Goal: Task Accomplishment & Management: Complete application form

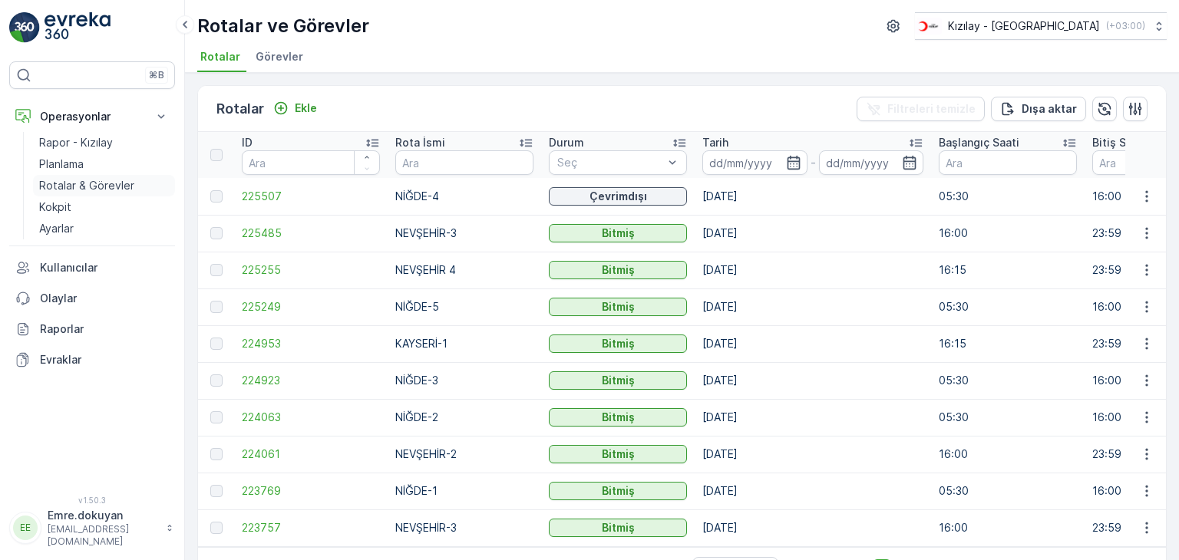
click at [82, 182] on p "Rotalar & Görevler" at bounding box center [86, 185] width 95 height 15
click at [306, 108] on p "Ekle" at bounding box center [306, 108] width 22 height 15
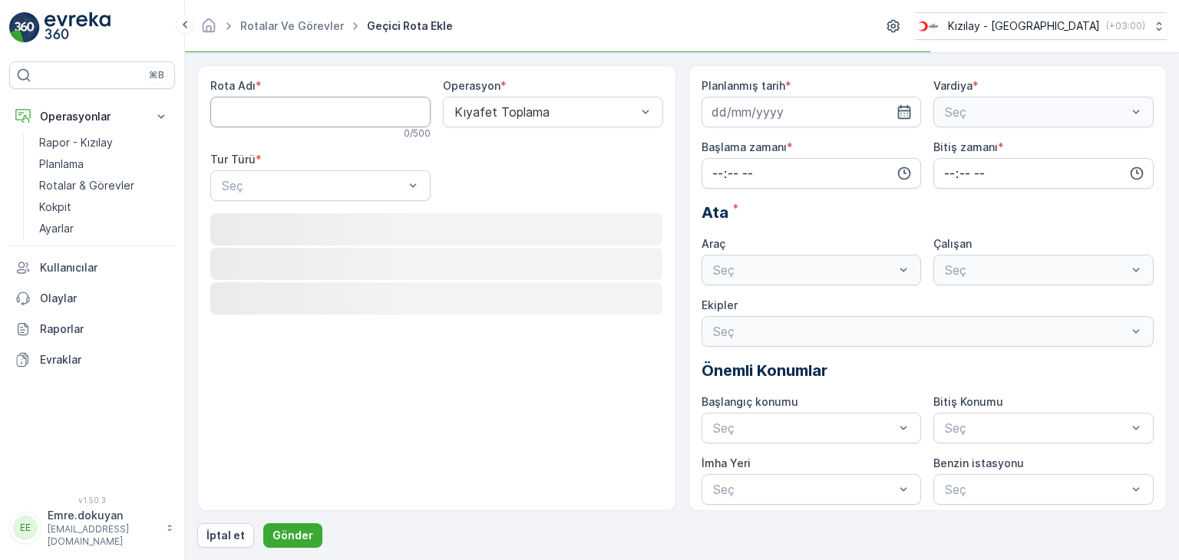
click at [306, 111] on Adı "Rota Adı" at bounding box center [320, 112] width 220 height 31
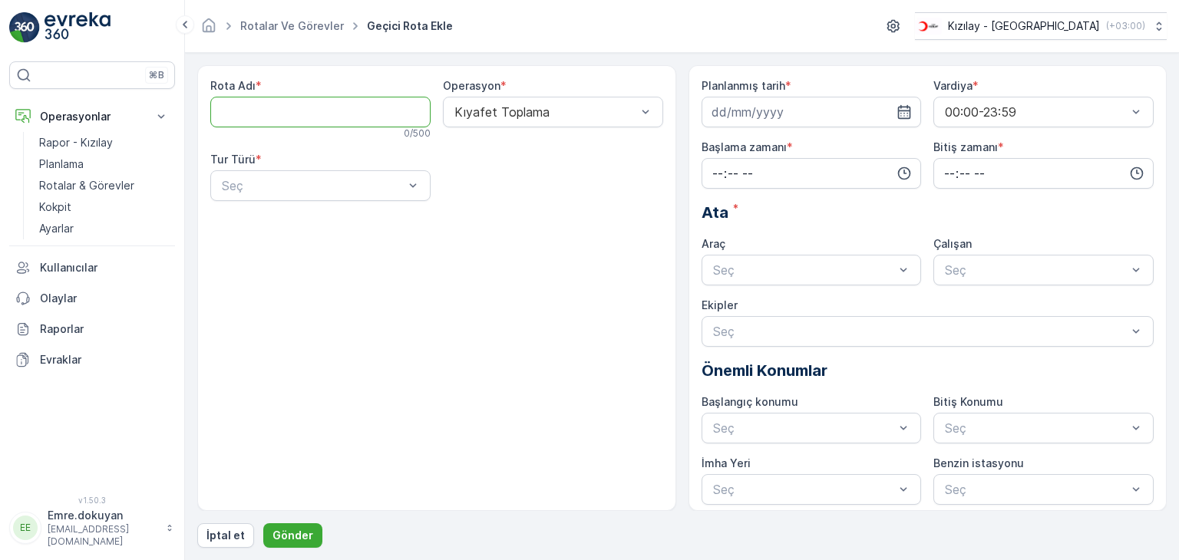
type Adı "NEVŞEHİR-5"
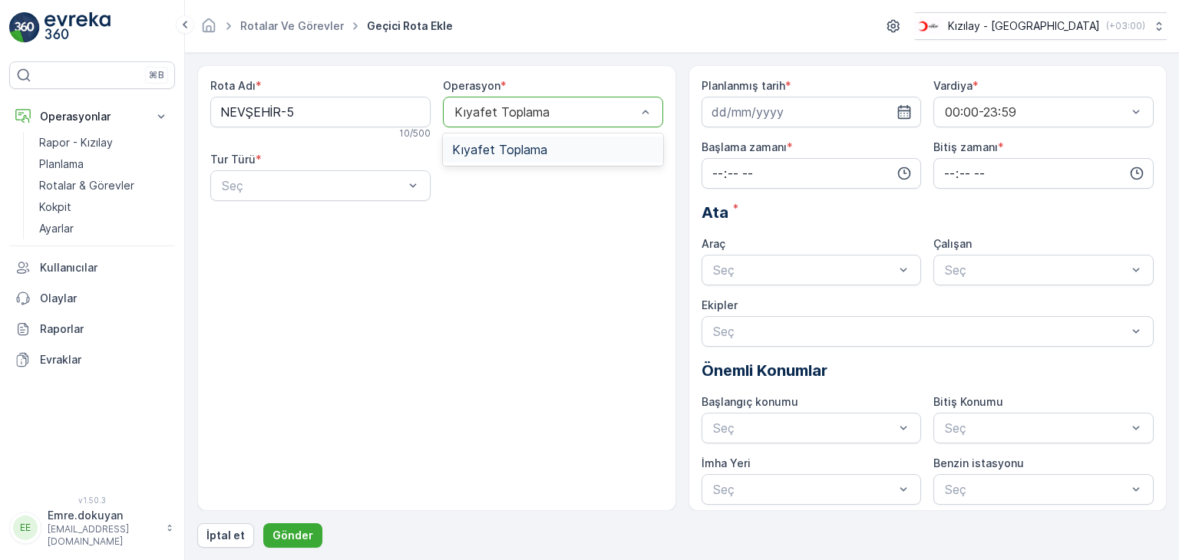
click at [538, 140] on div "Kıyafet Toplama" at bounding box center [553, 150] width 220 height 26
click at [303, 225] on div "Statik" at bounding box center [320, 223] width 202 height 14
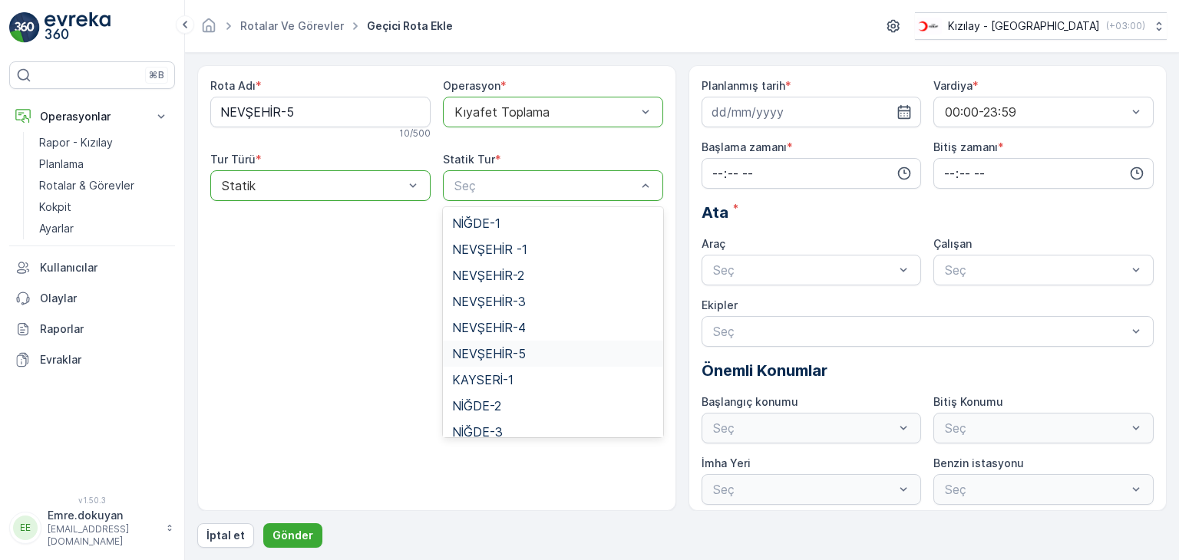
click at [496, 352] on span "NEVŞEHİR-5" at bounding box center [489, 354] width 74 height 14
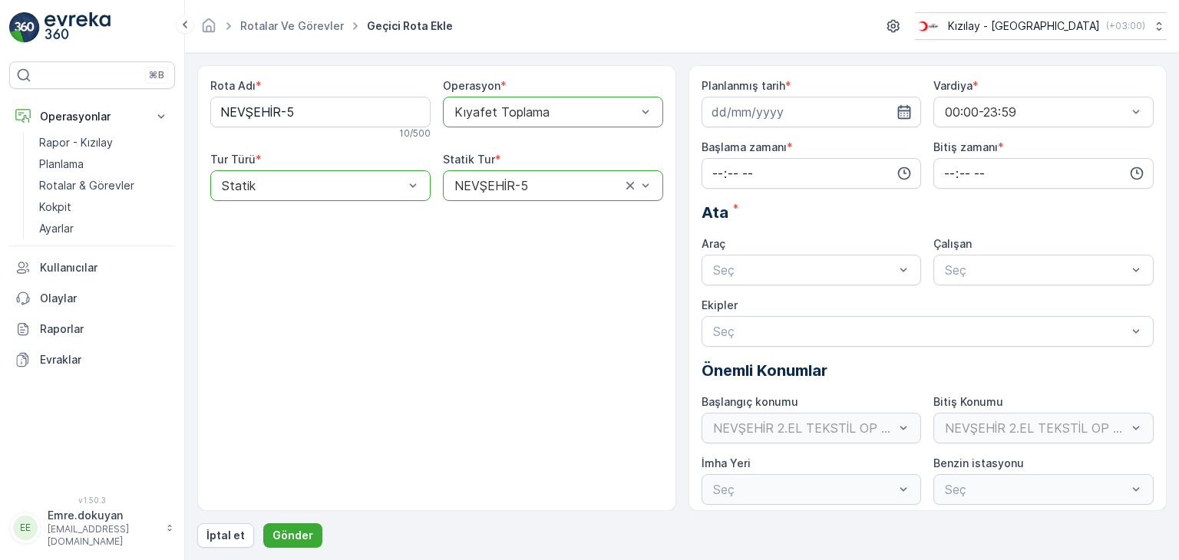
click at [903, 113] on icon "button" at bounding box center [903, 111] width 15 height 15
click at [810, 272] on div "18" at bounding box center [810, 270] width 25 height 25
type input "[DATE]"
click at [714, 170] on input "time" at bounding box center [811, 173] width 220 height 31
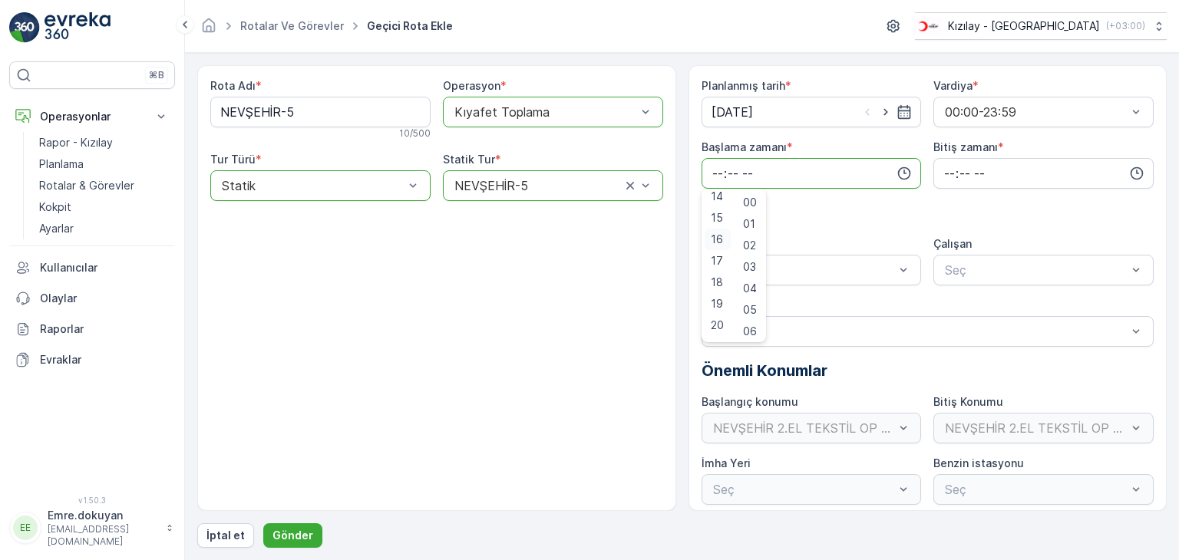
click at [718, 237] on span "16" at bounding box center [716, 239] width 12 height 15
type input "16:00"
click at [747, 203] on span "00" at bounding box center [750, 202] width 14 height 15
click at [941, 171] on input "time" at bounding box center [1043, 173] width 220 height 31
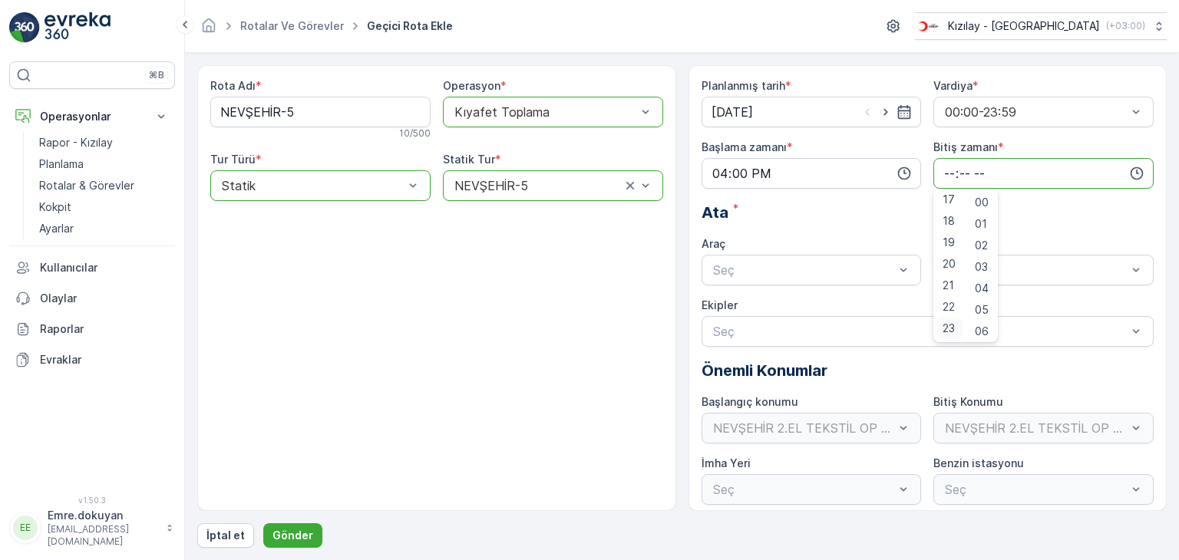
scroll to position [6, 0]
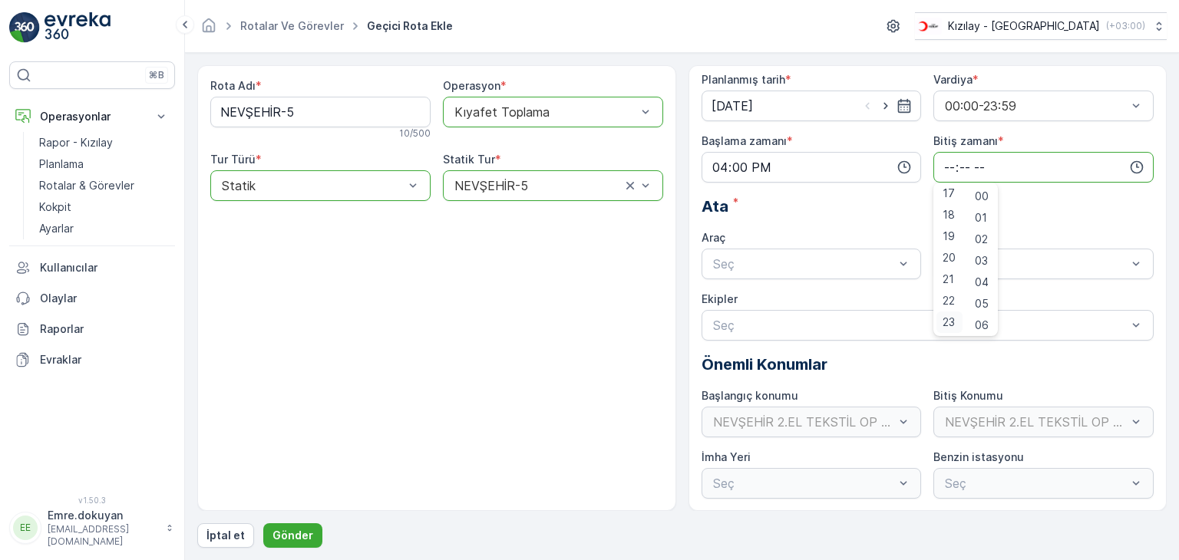
click at [951, 327] on span "23" at bounding box center [948, 322] width 12 height 15
click at [984, 320] on span "59" at bounding box center [981, 322] width 14 height 15
type input "23:59"
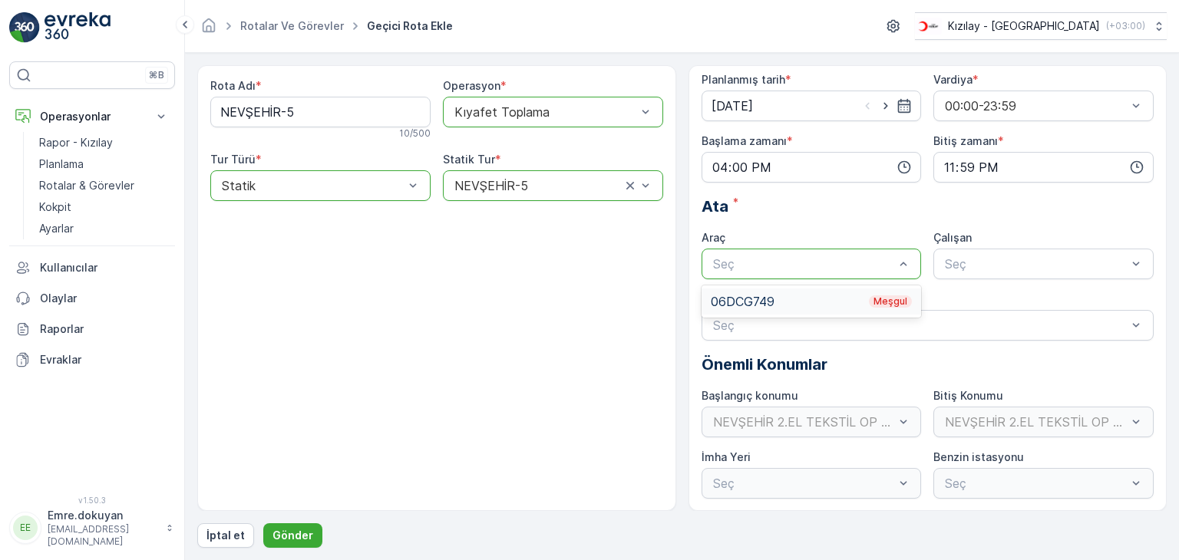
click at [734, 302] on div "06DCG749 Meşgul" at bounding box center [811, 302] width 202 height 14
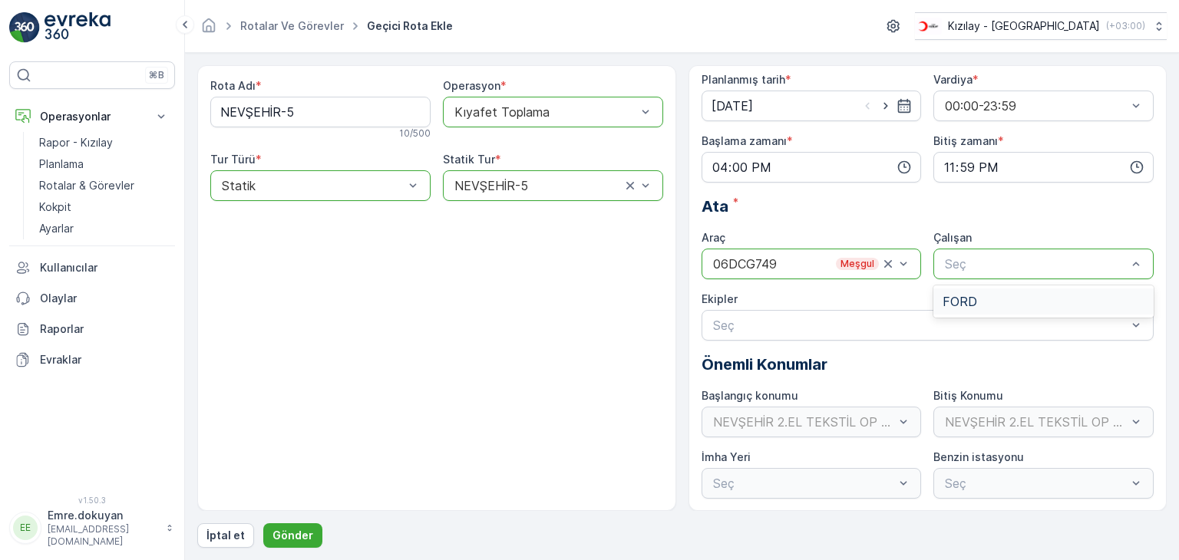
click at [974, 306] on div "FORD" at bounding box center [1043, 302] width 202 height 14
click at [289, 532] on p "Gönder" at bounding box center [292, 535] width 41 height 15
